Goal: Task Accomplishment & Management: Use online tool/utility

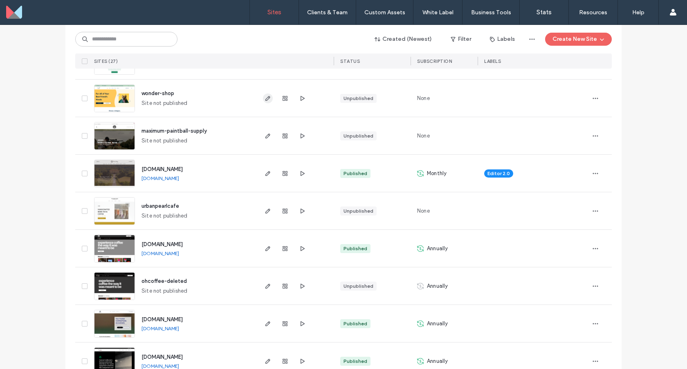
scroll to position [120, 0]
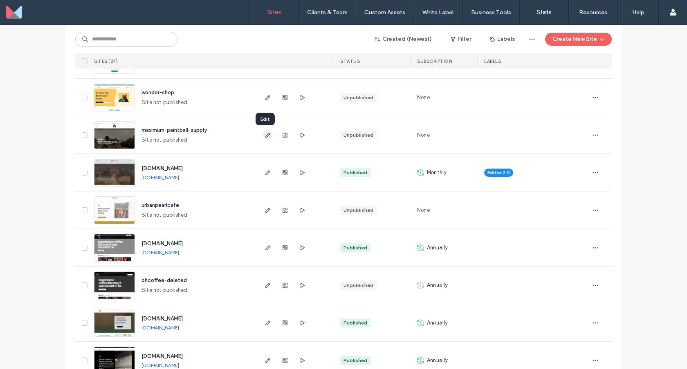
click at [267, 134] on use "button" at bounding box center [267, 135] width 5 height 5
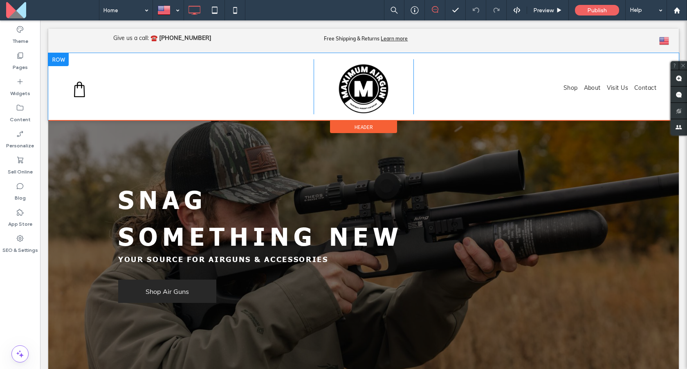
scroll to position [91, 0]
